Goal: Task Accomplishment & Management: Manage account settings

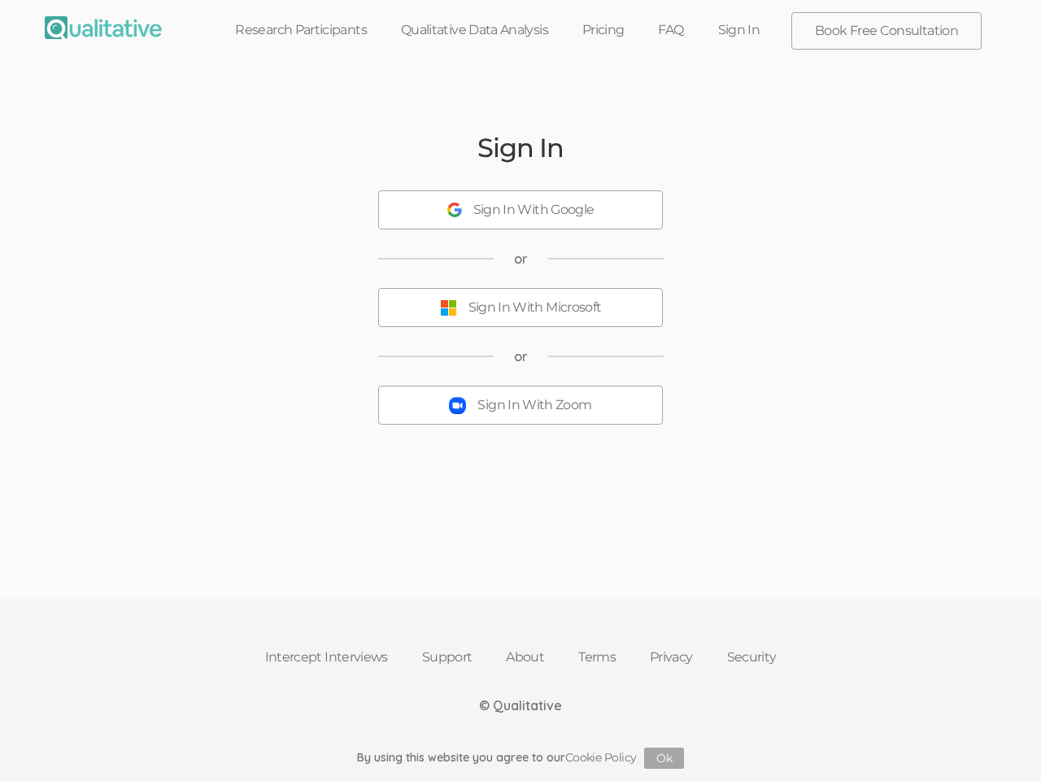
click at [521, 390] on button "Sign In With Zoom" at bounding box center [520, 405] width 285 height 39
click at [521, 210] on div "Sign In With Google" at bounding box center [533, 210] width 121 height 19
click at [521, 307] on div "Sign In With Microsoft" at bounding box center [534, 307] width 133 height 19
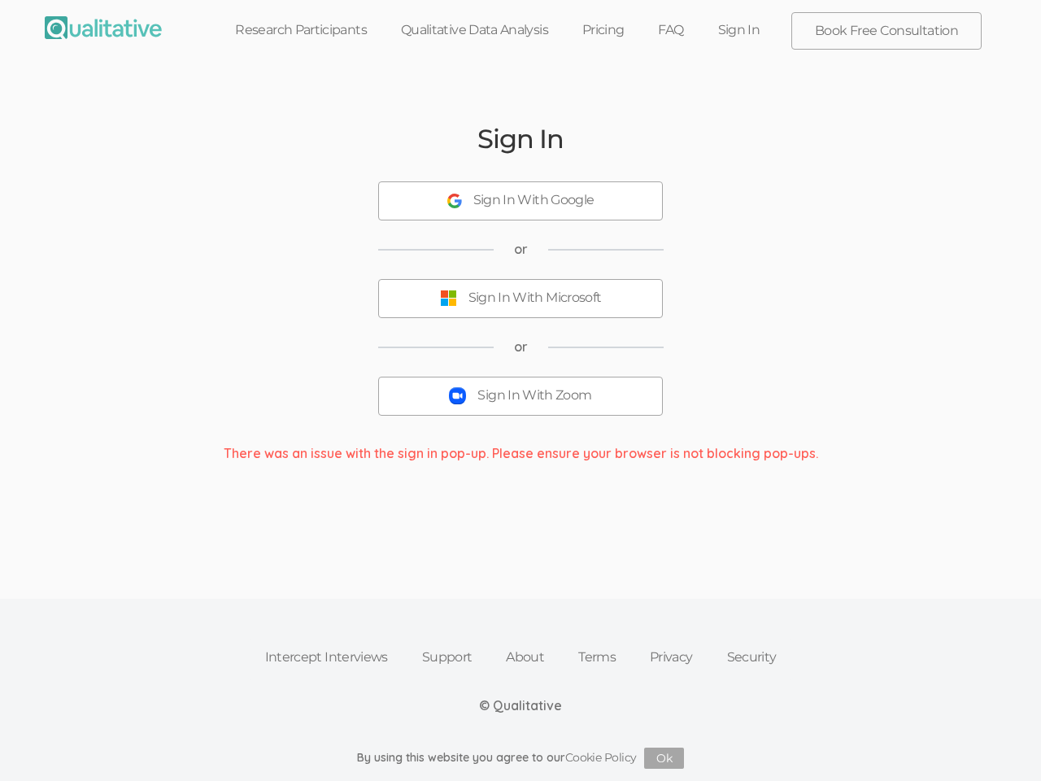
click at [521, 405] on div "Sign In With Zoom" at bounding box center [534, 395] width 114 height 19
click at [664, 758] on button "Ok" at bounding box center [664, 757] width 40 height 21
